Goal: Information Seeking & Learning: Learn about a topic

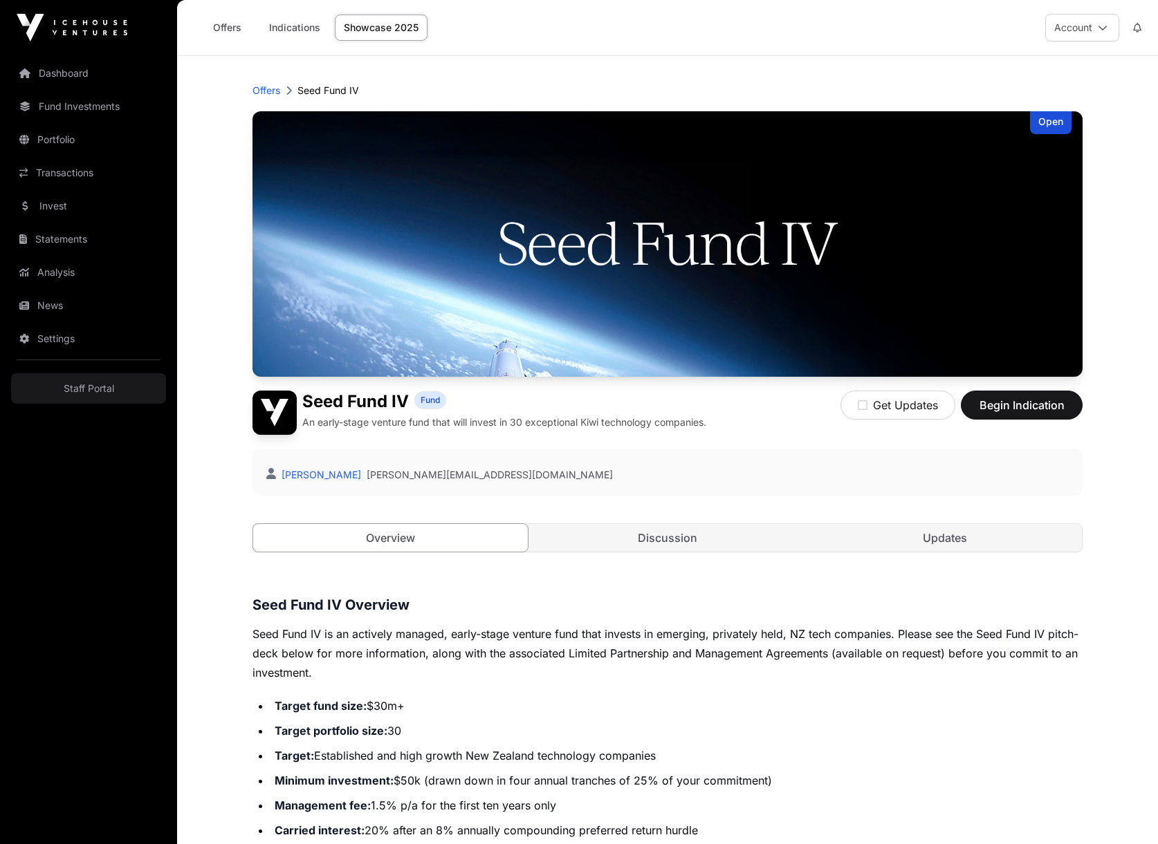
drag, startPoint x: 577, startPoint y: 434, endPoint x: 599, endPoint y: 375, distance: 63.2
click at [577, 432] on div "Seed Fund IV Fund An early-stage venture fund that will invest in 30 exceptiona…" at bounding box center [479, 413] width 454 height 44
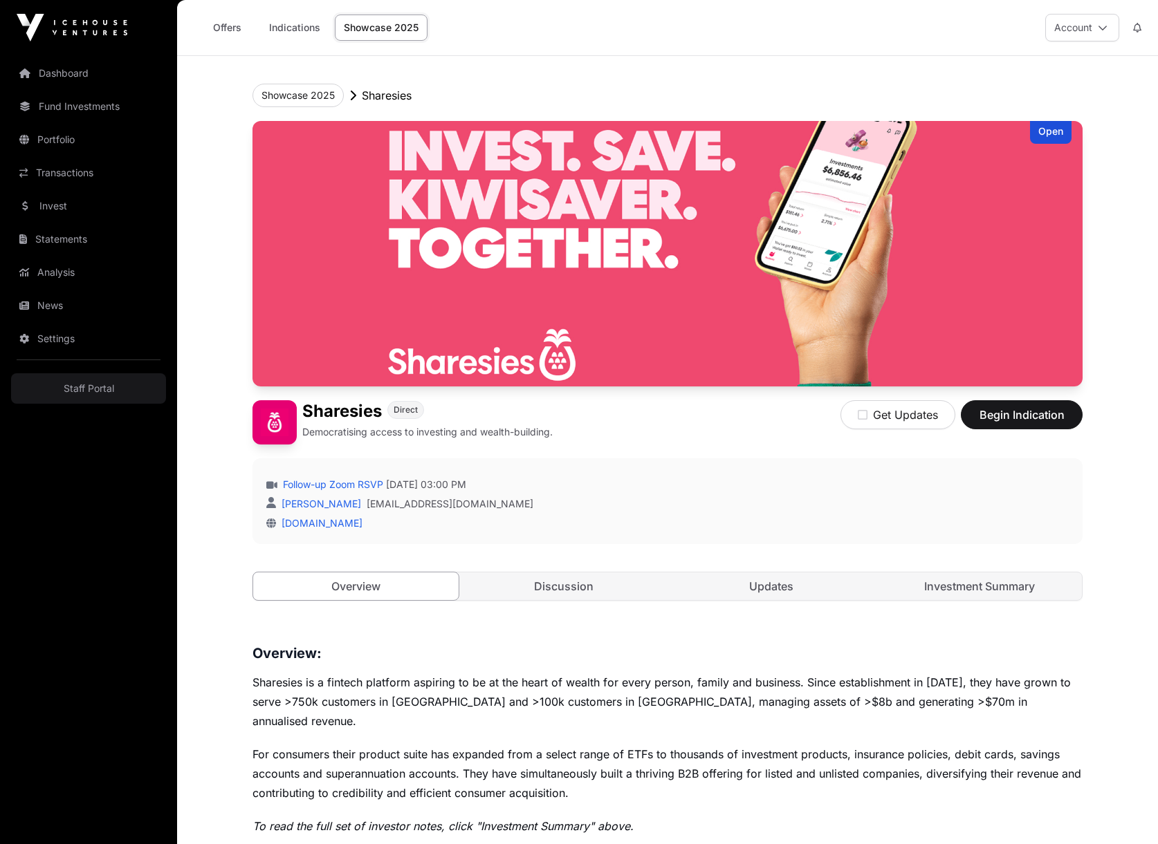
click at [608, 476] on div "Follow-up Zoom RSVP Wednesday 3 September 2025 03:00 PM Jack McQuire jack@iceho…" at bounding box center [667, 501] width 830 height 86
click at [333, 484] on link "Follow-up Zoom RSVP" at bounding box center [331, 485] width 103 height 14
click at [658, 387] on div "Open Sharesies Direct Democratising access to investing and wealth-building. Ge…" at bounding box center [667, 375] width 830 height 508
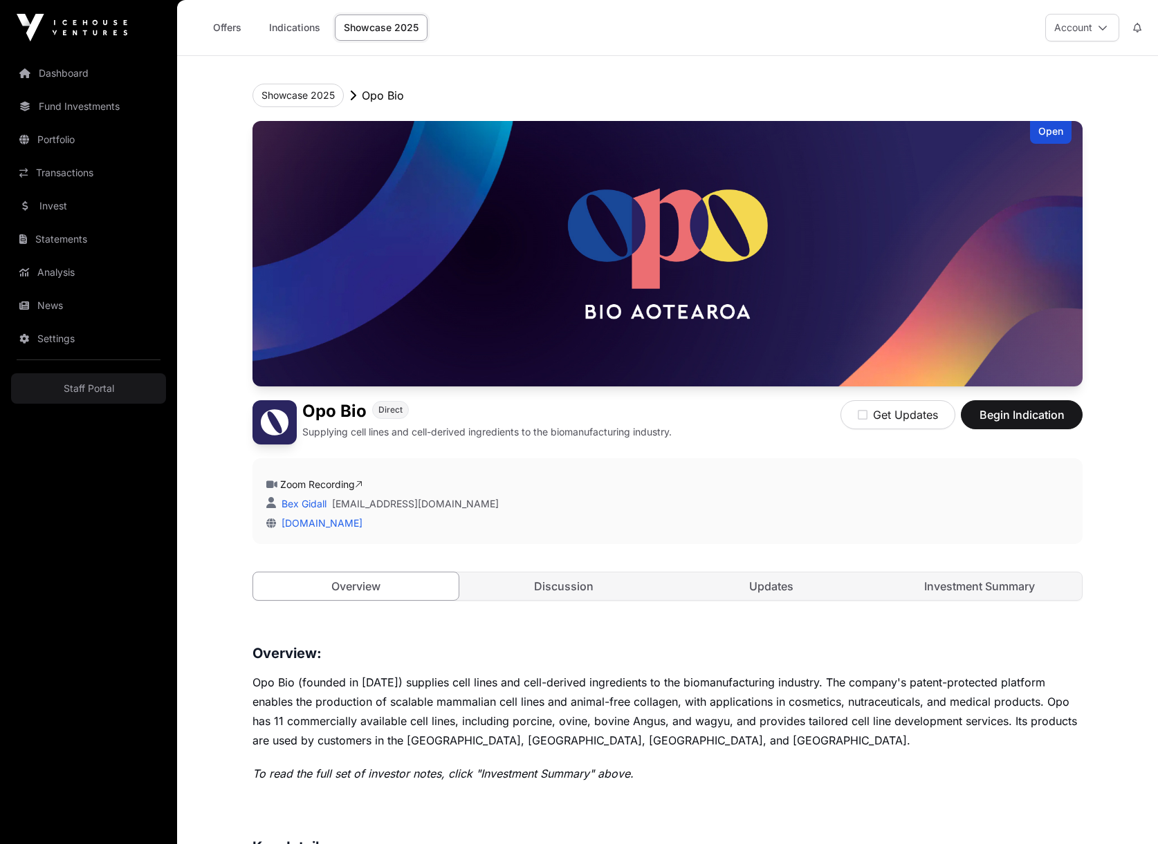
click at [343, 490] on link "Zoom Recording" at bounding box center [321, 485] width 82 height 12
click at [697, 73] on header "Showcase 2025 Opo Bio Open Opo Bio Direct Supplying cell lines and cell-derived…" at bounding box center [667, 342] width 830 height 573
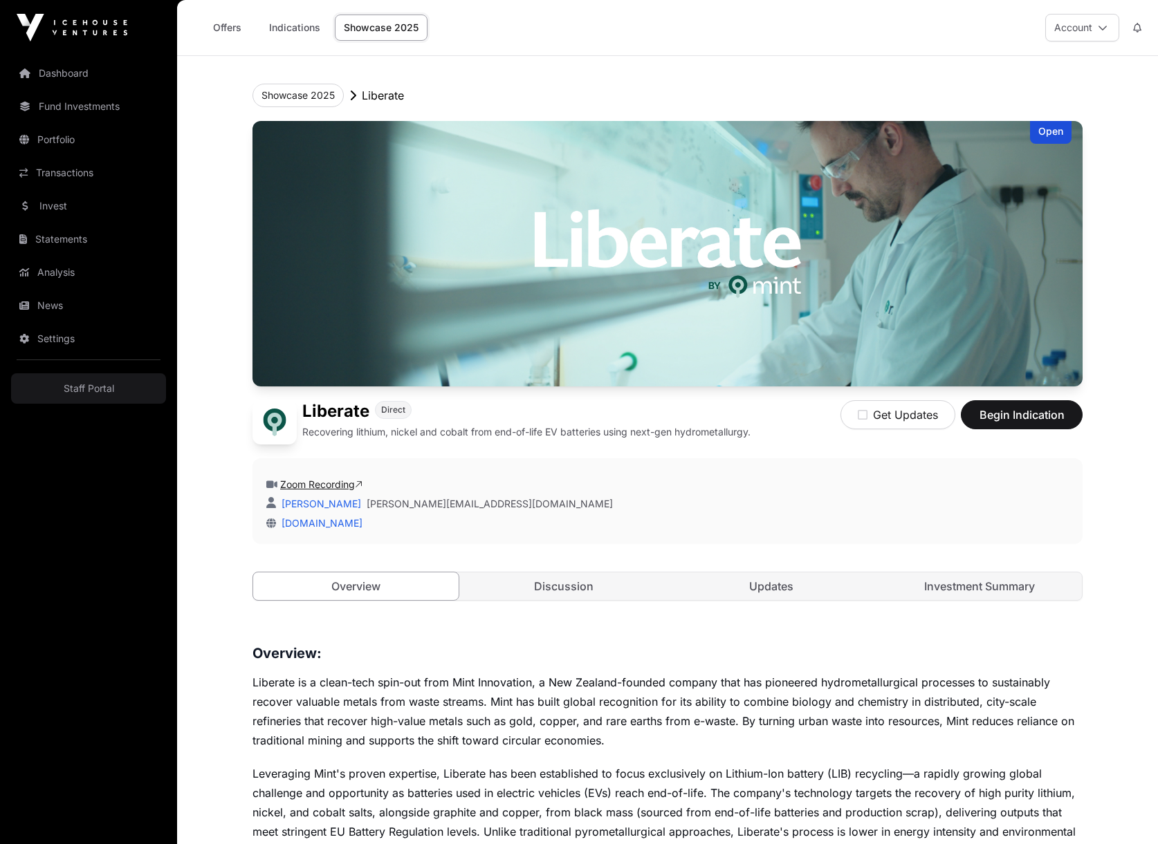
drag, startPoint x: 420, startPoint y: 485, endPoint x: 362, endPoint y: 488, distance: 58.2
click at [413, 485] on div "Zoom Recording" at bounding box center [667, 485] width 802 height 14
click at [351, 484] on link "Zoom Recording" at bounding box center [321, 485] width 82 height 12
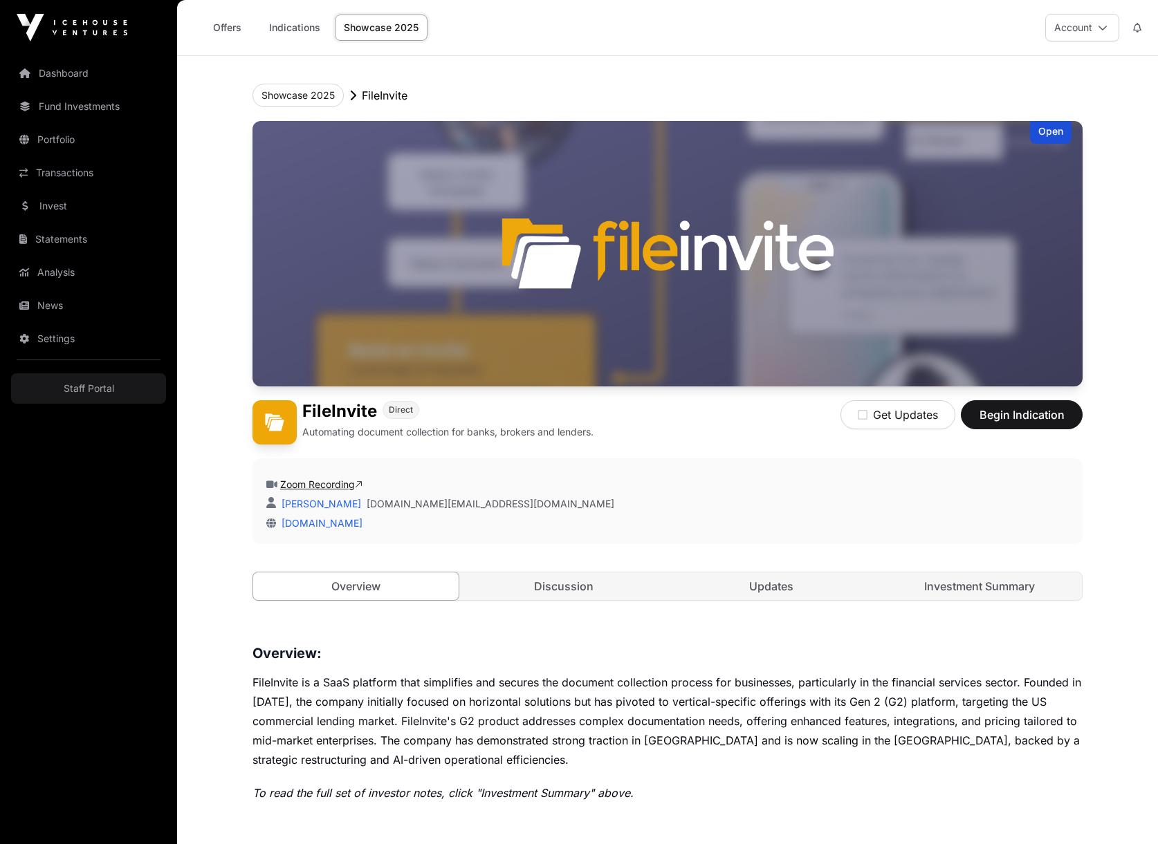
click at [302, 485] on link "Zoom Recording" at bounding box center [321, 485] width 82 height 12
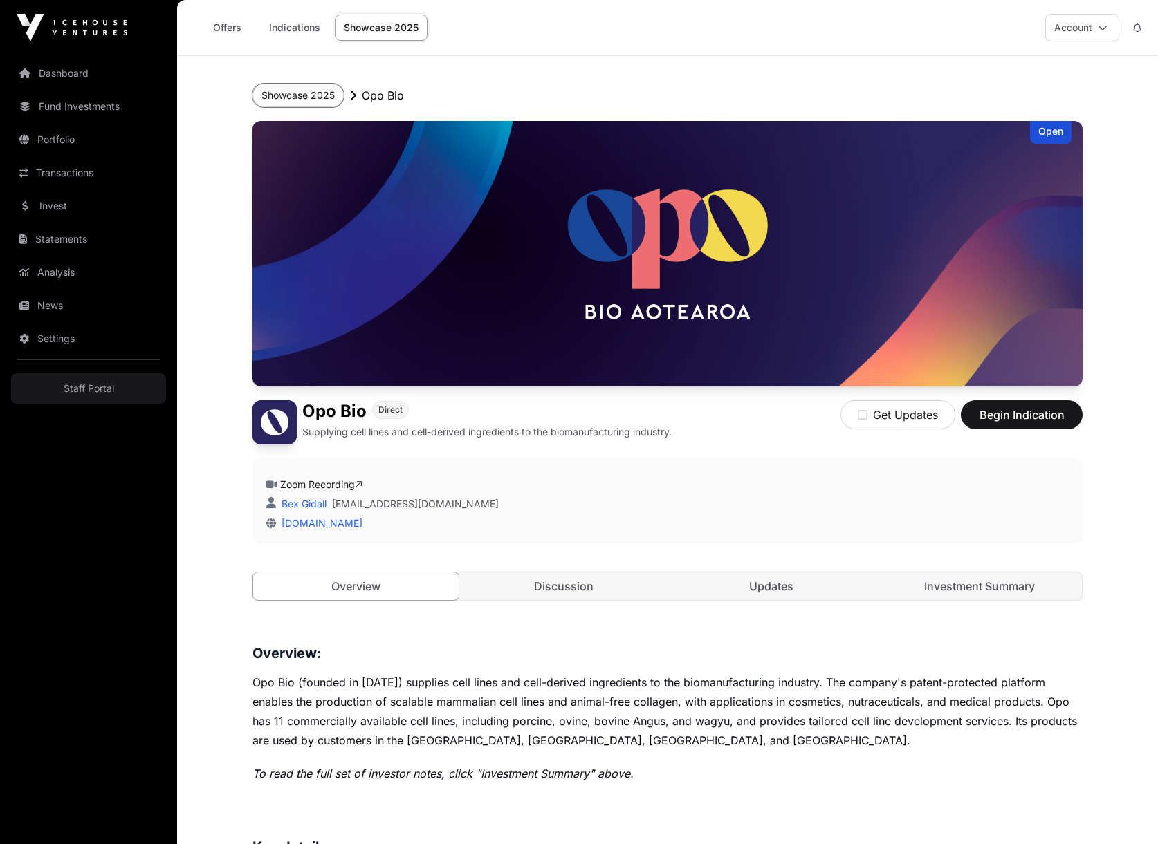
click at [315, 92] on button "Showcase 2025" at bounding box center [297, 96] width 91 height 24
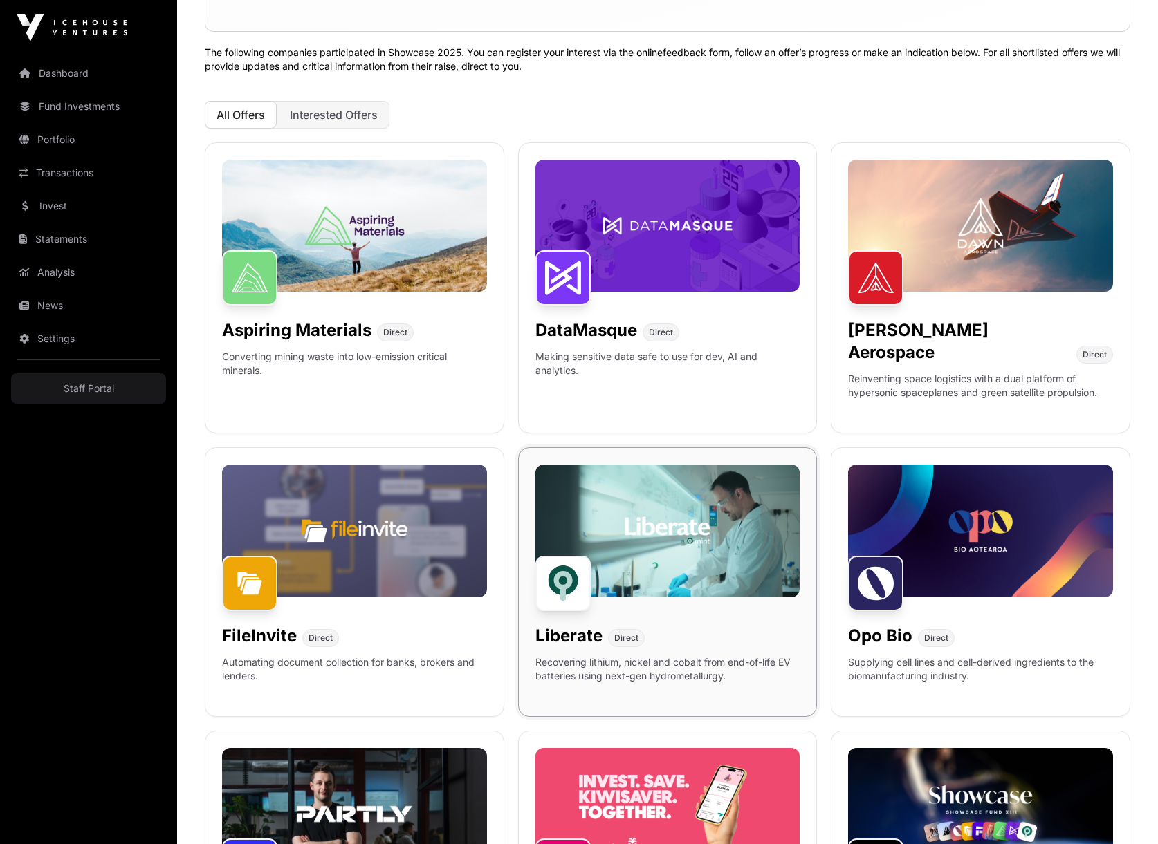
scroll to position [311, 0]
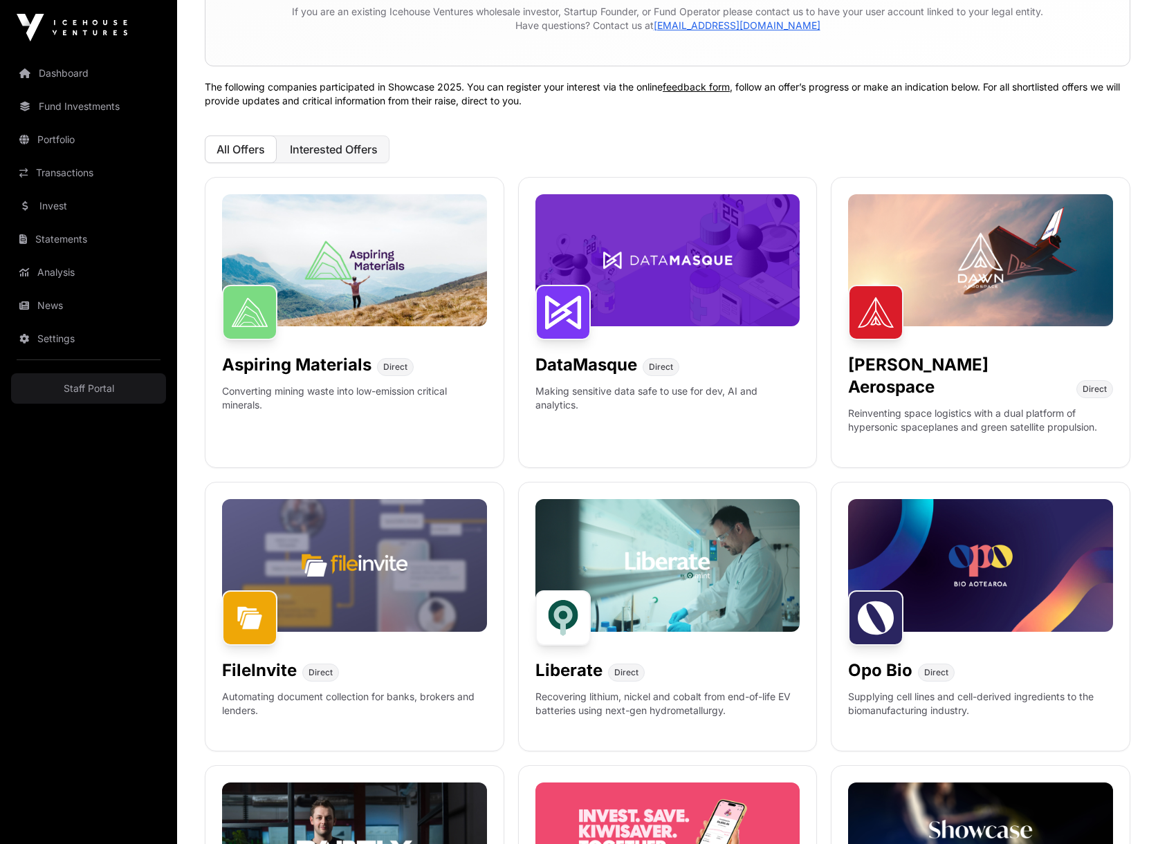
click at [324, 147] on span "Interested Offers" at bounding box center [334, 149] width 88 height 14
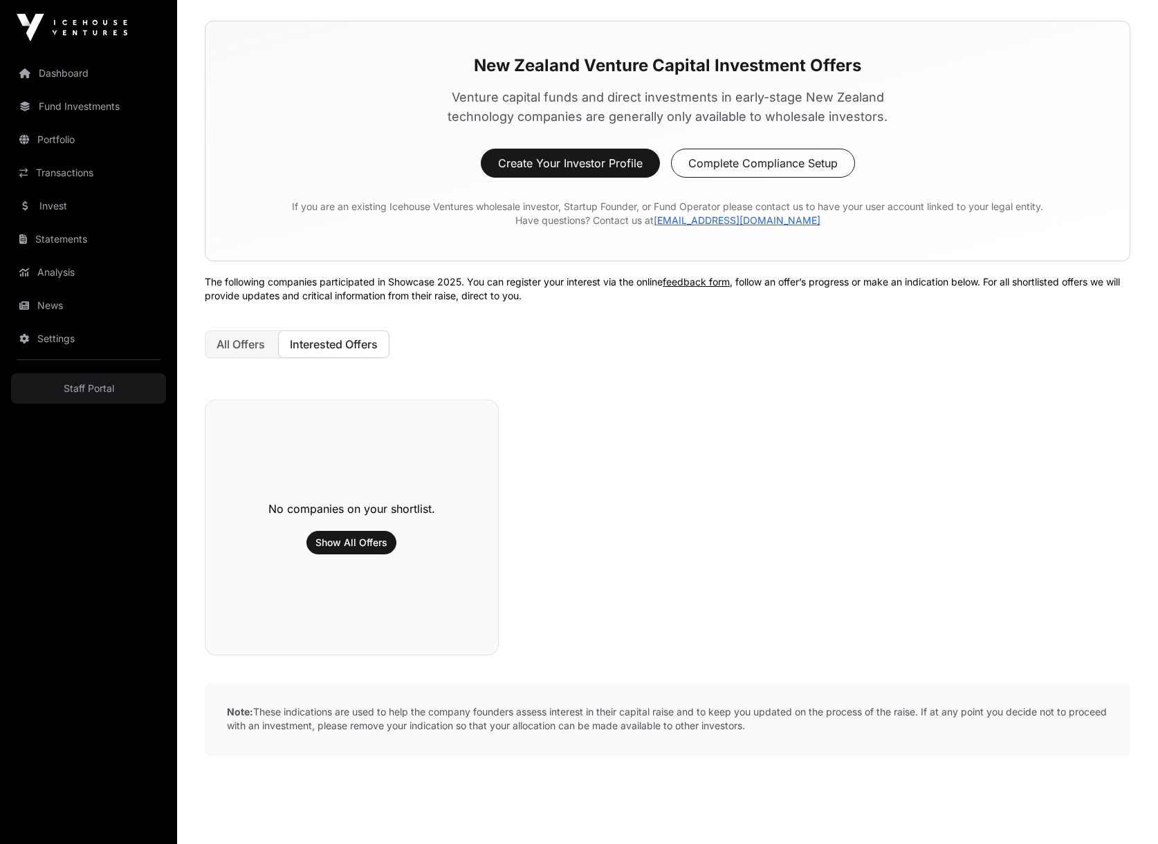
scroll to position [0, 0]
